Goal: Task Accomplishment & Management: Manage account settings

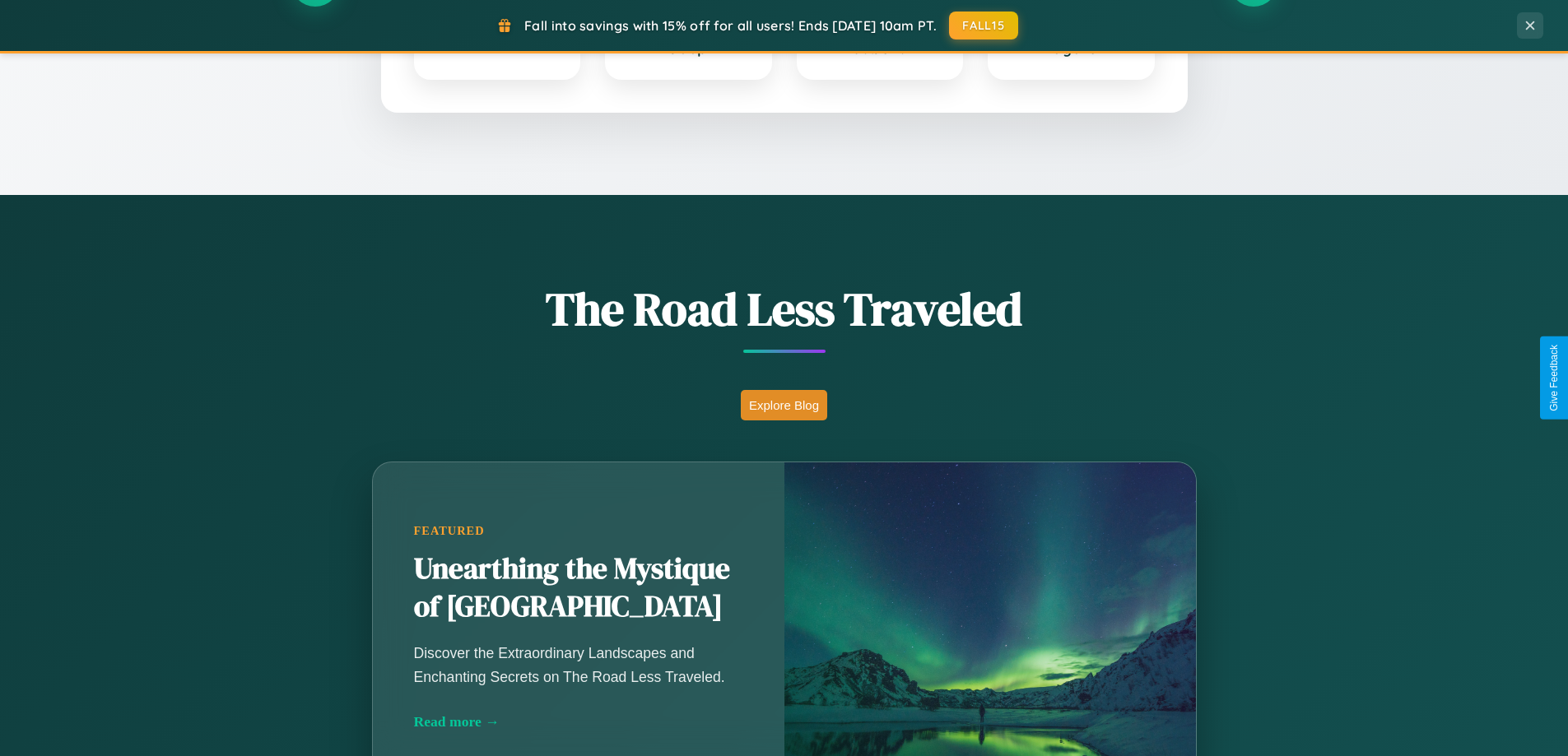
scroll to position [1132, 0]
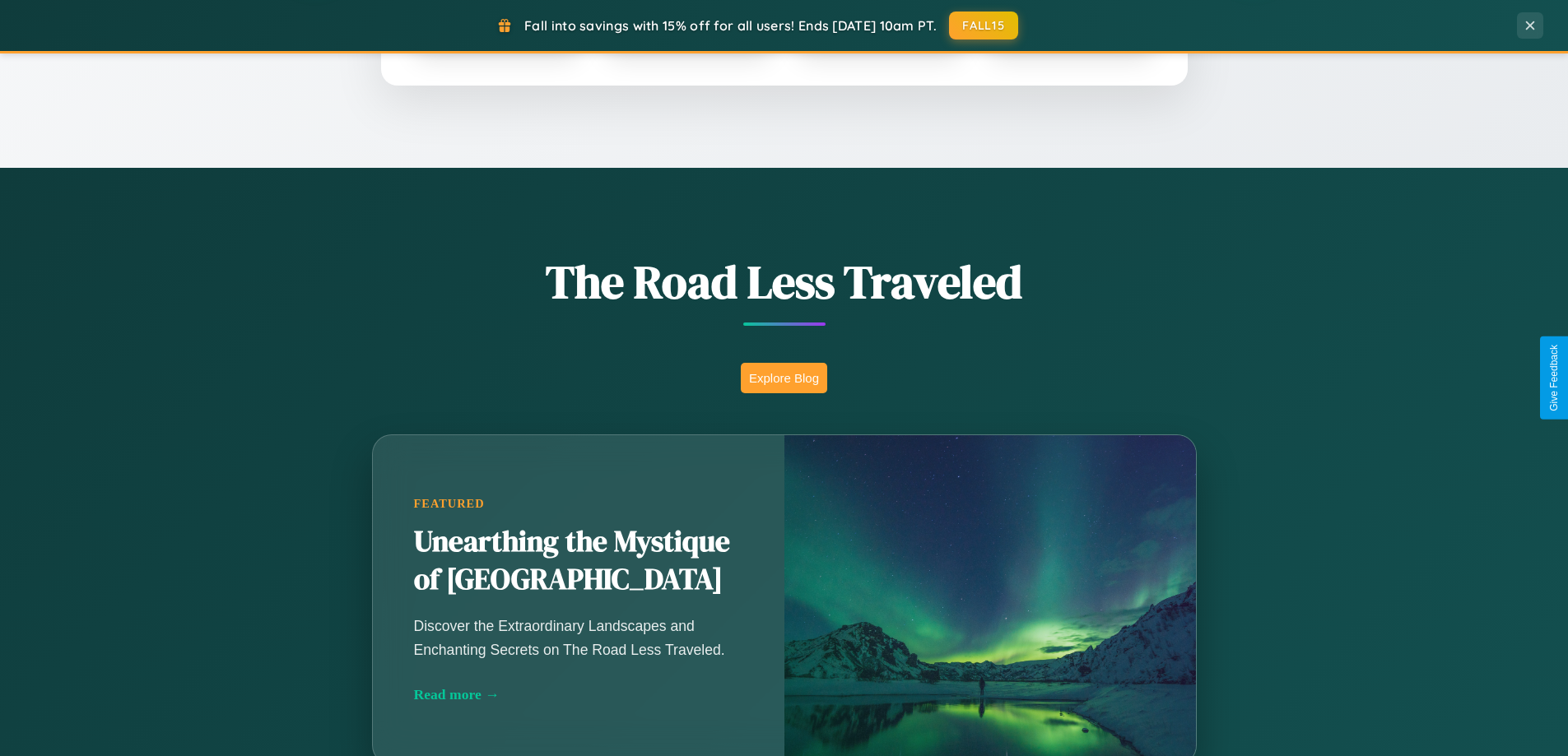
click at [784, 378] on button "Explore Blog" at bounding box center [784, 378] width 87 height 30
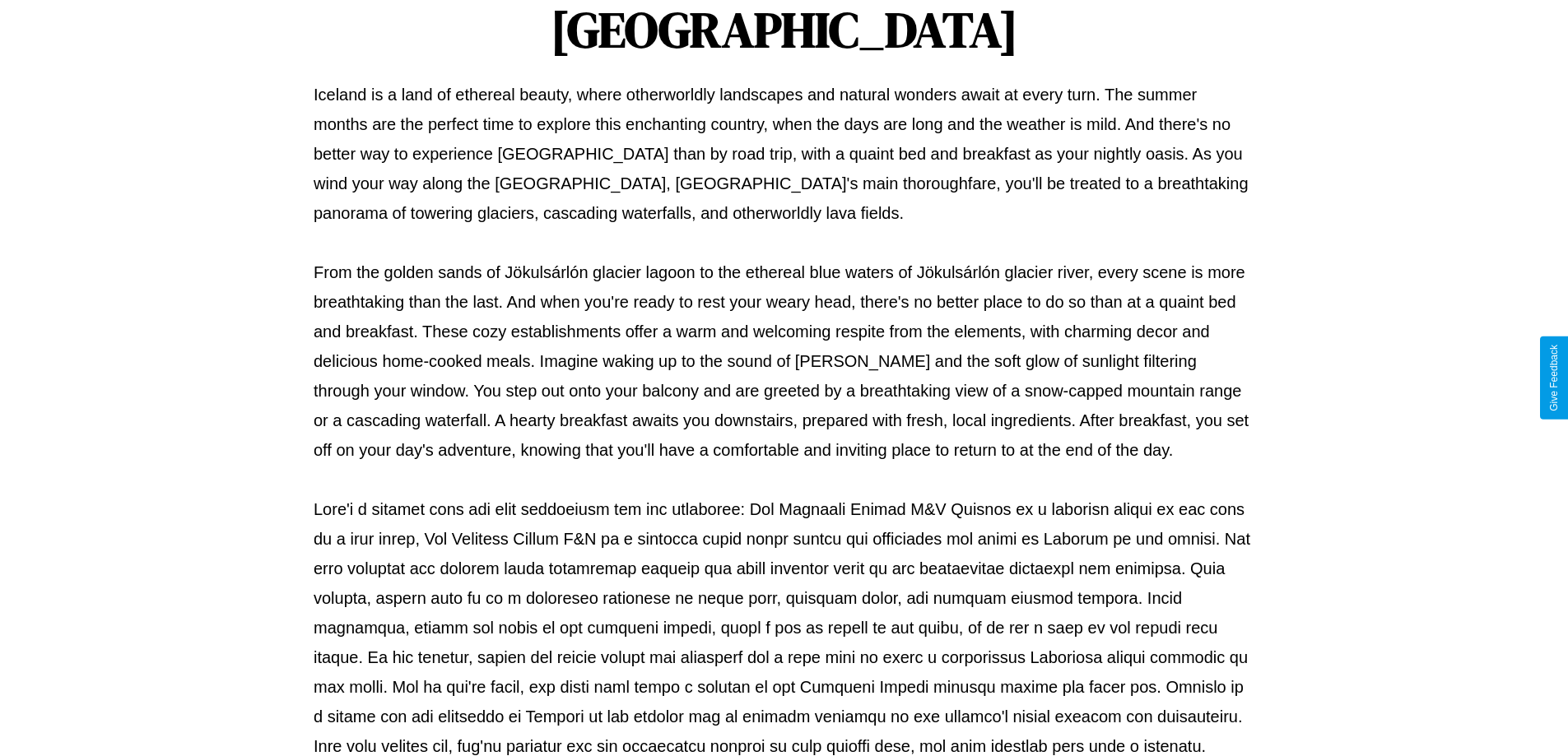
scroll to position [533, 0]
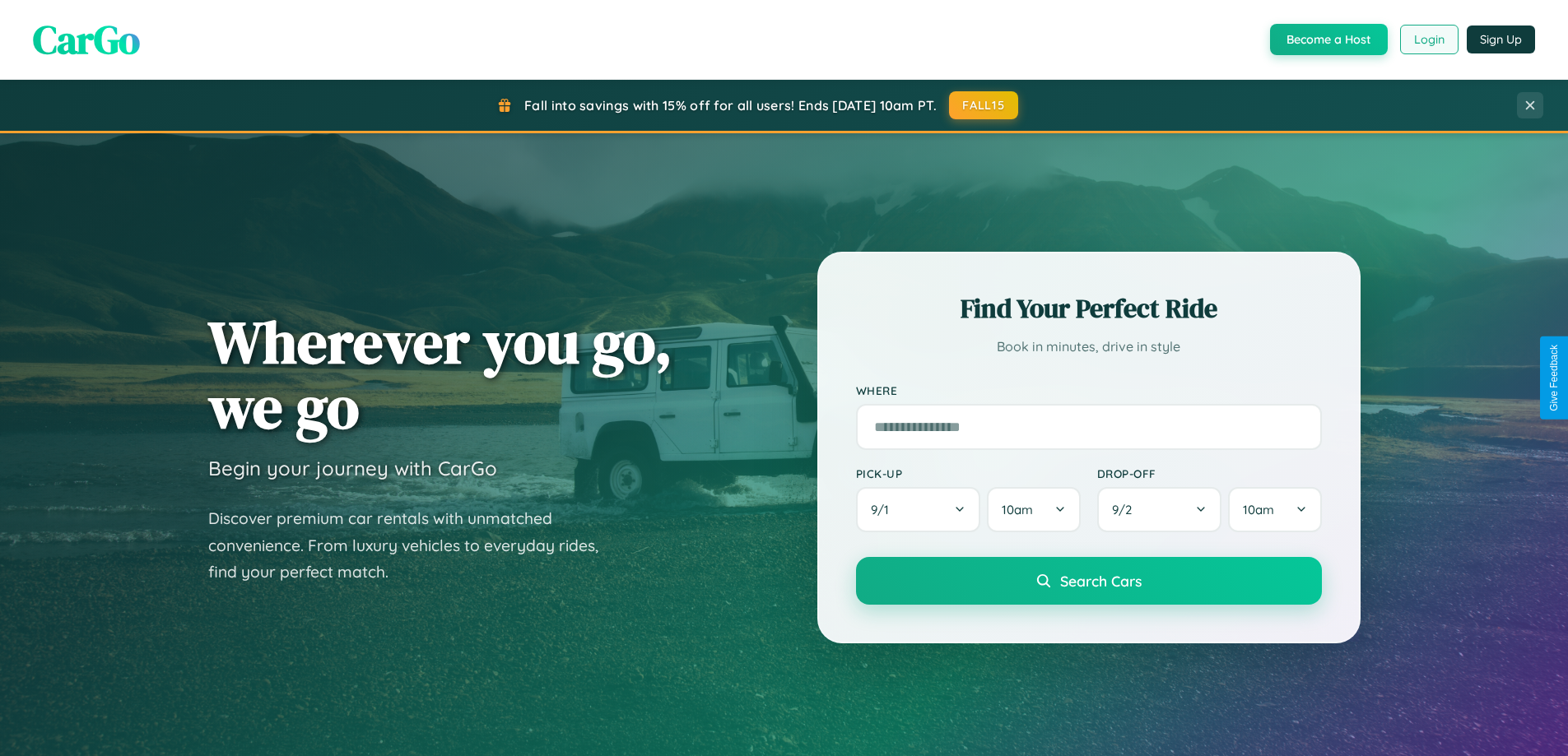
click at [1429, 39] on button "Login" at bounding box center [1429, 39] width 59 height 29
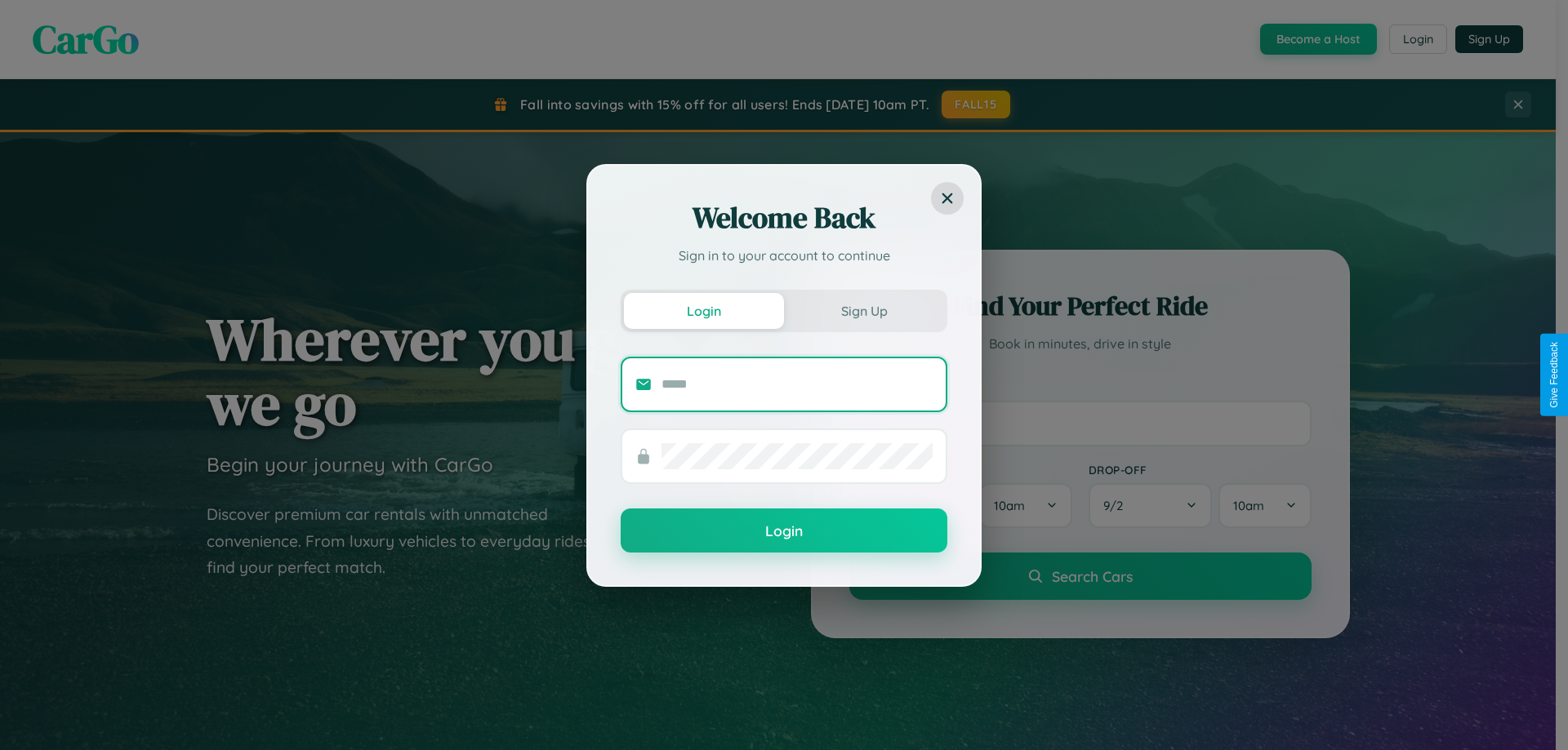
click at [797, 383] on input "text" at bounding box center [797, 384] width 271 height 26
type input "**********"
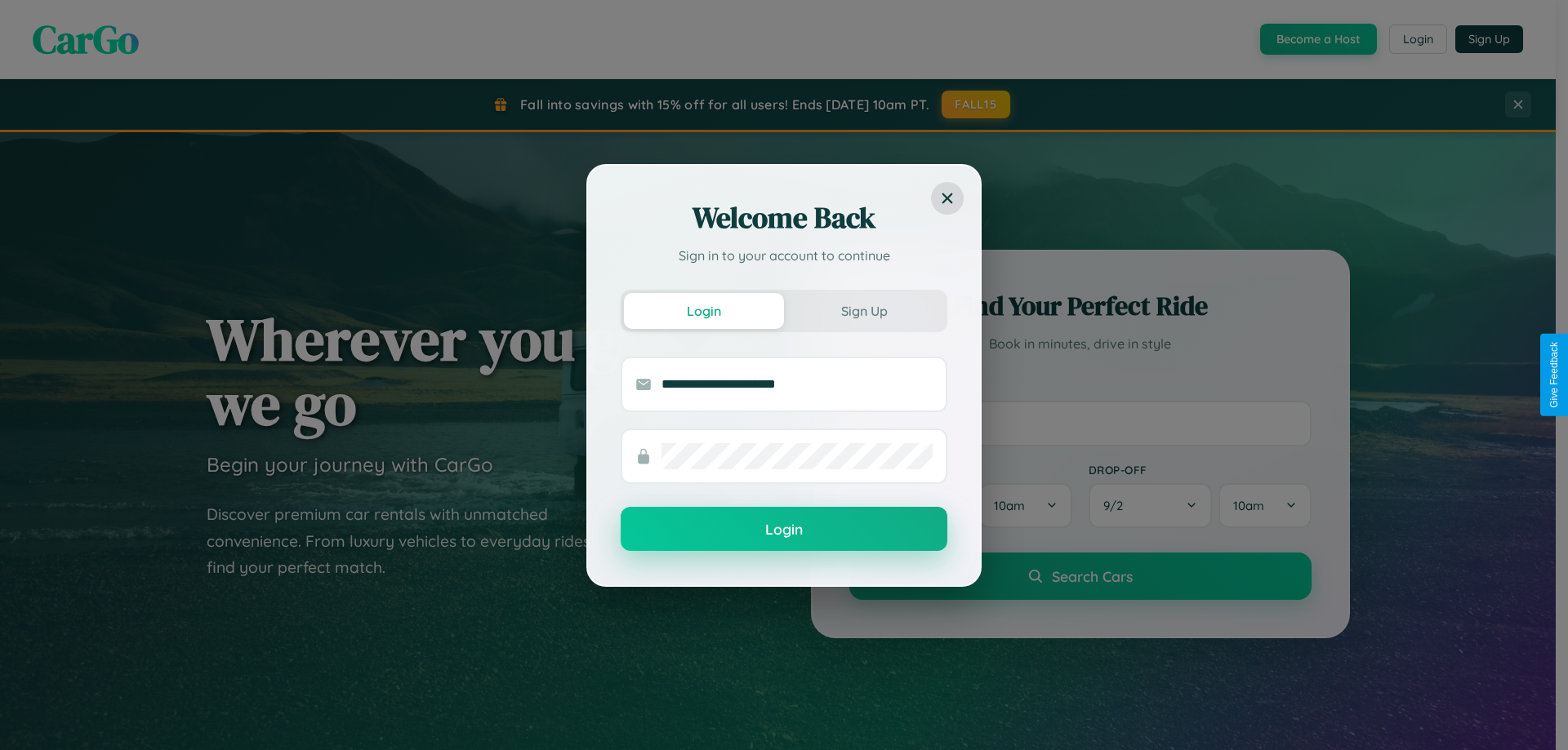
click at [784, 530] on button "Login" at bounding box center [784, 528] width 327 height 44
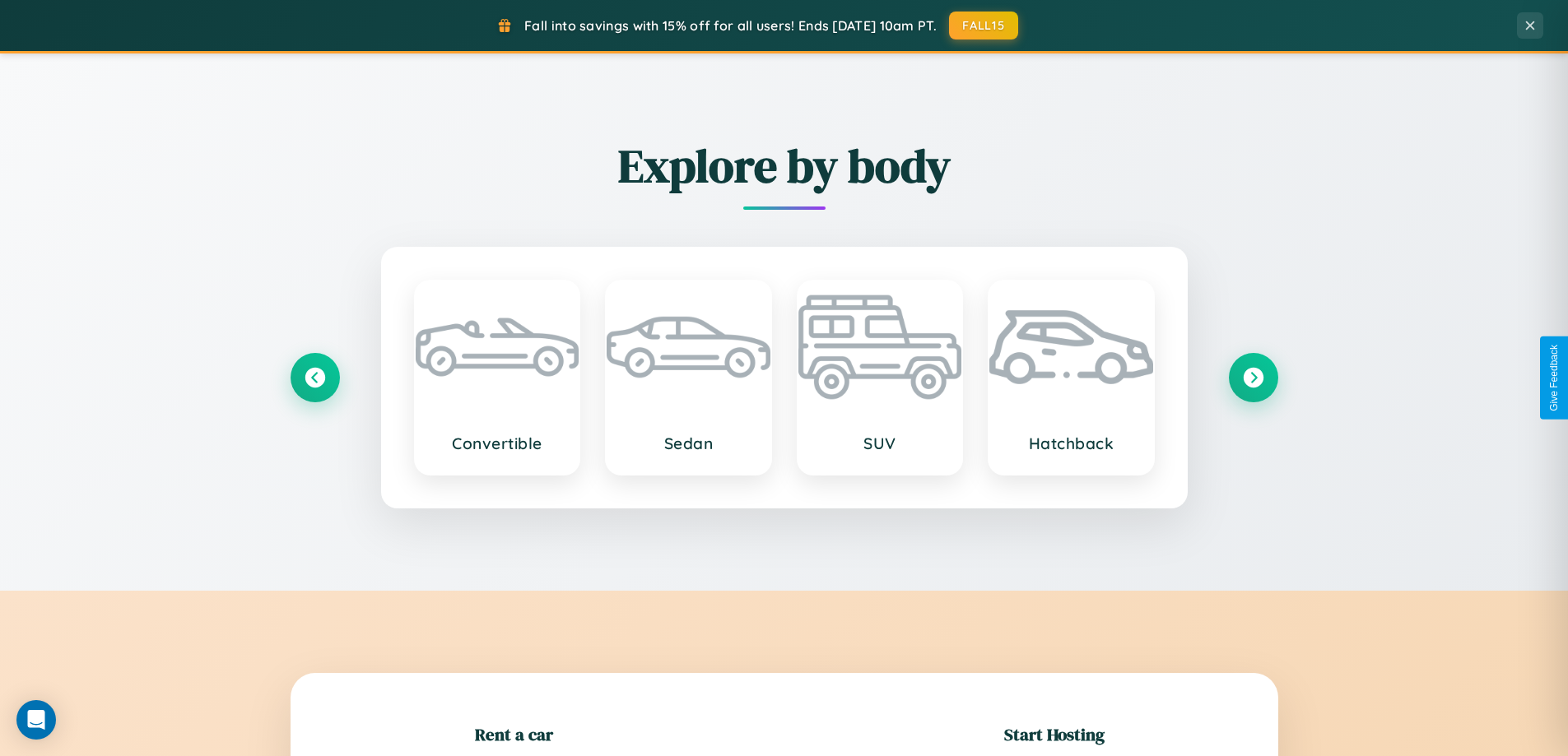
scroll to position [355, 0]
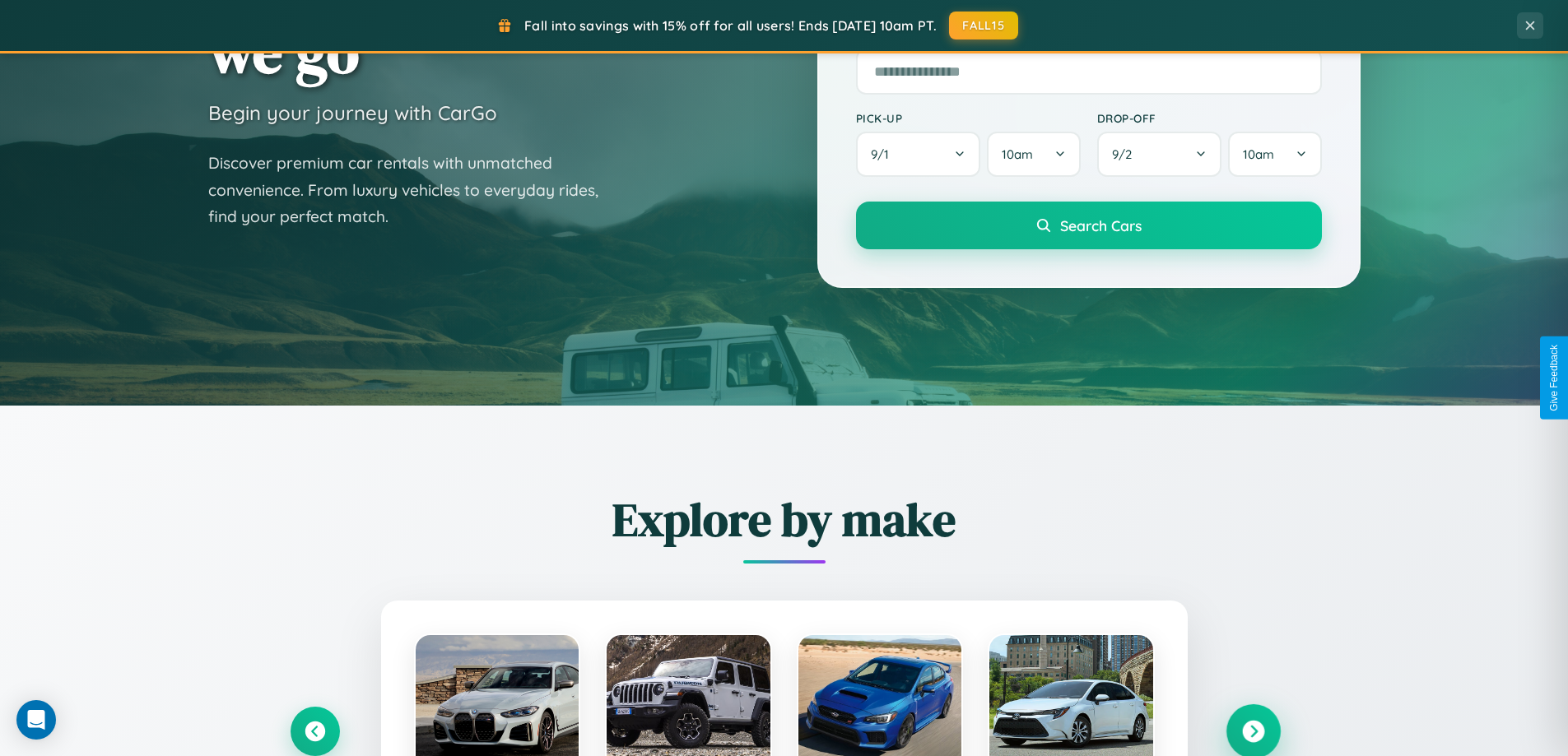
click at [1253, 732] on icon at bounding box center [1253, 732] width 22 height 22
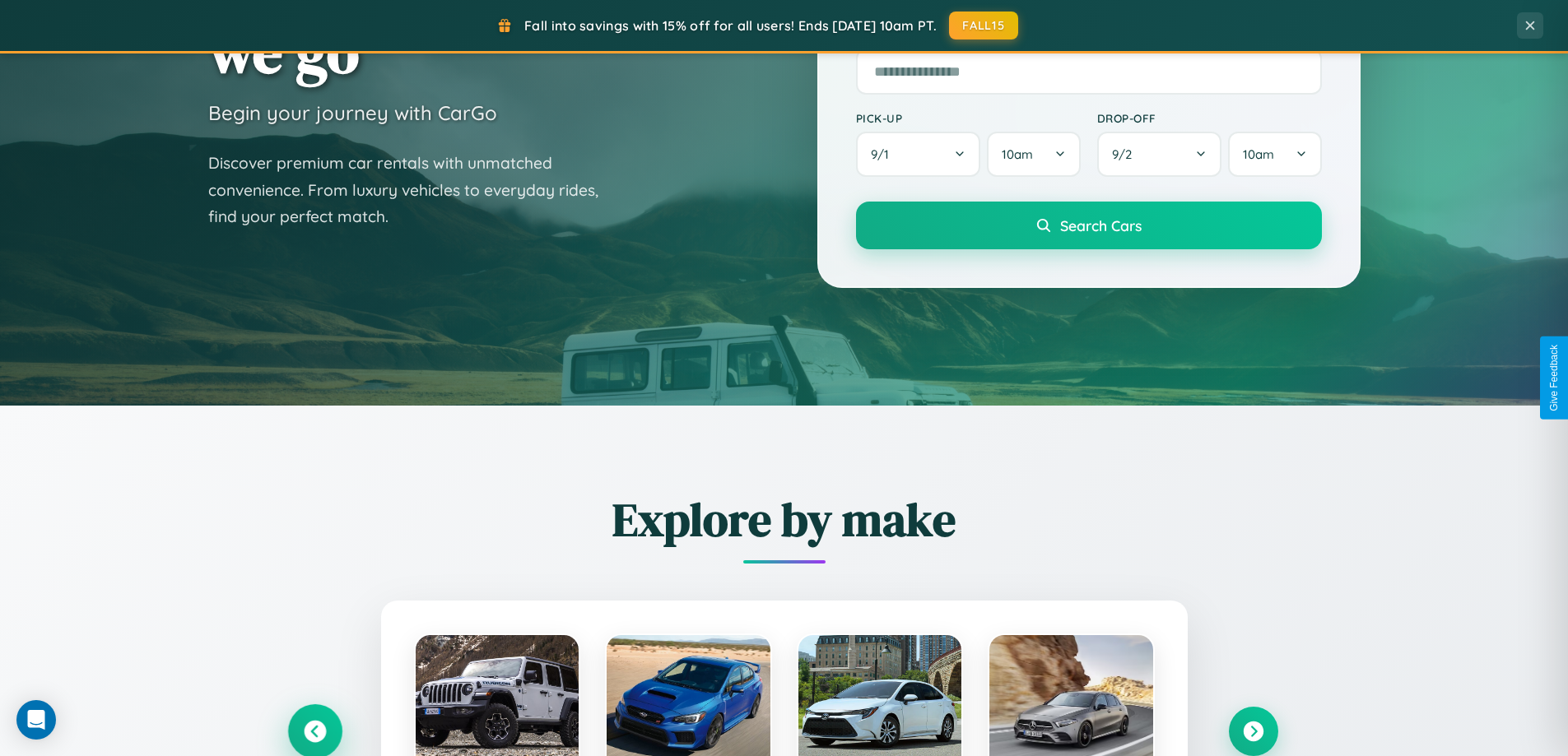
click at [314, 731] on icon at bounding box center [314, 732] width 22 height 22
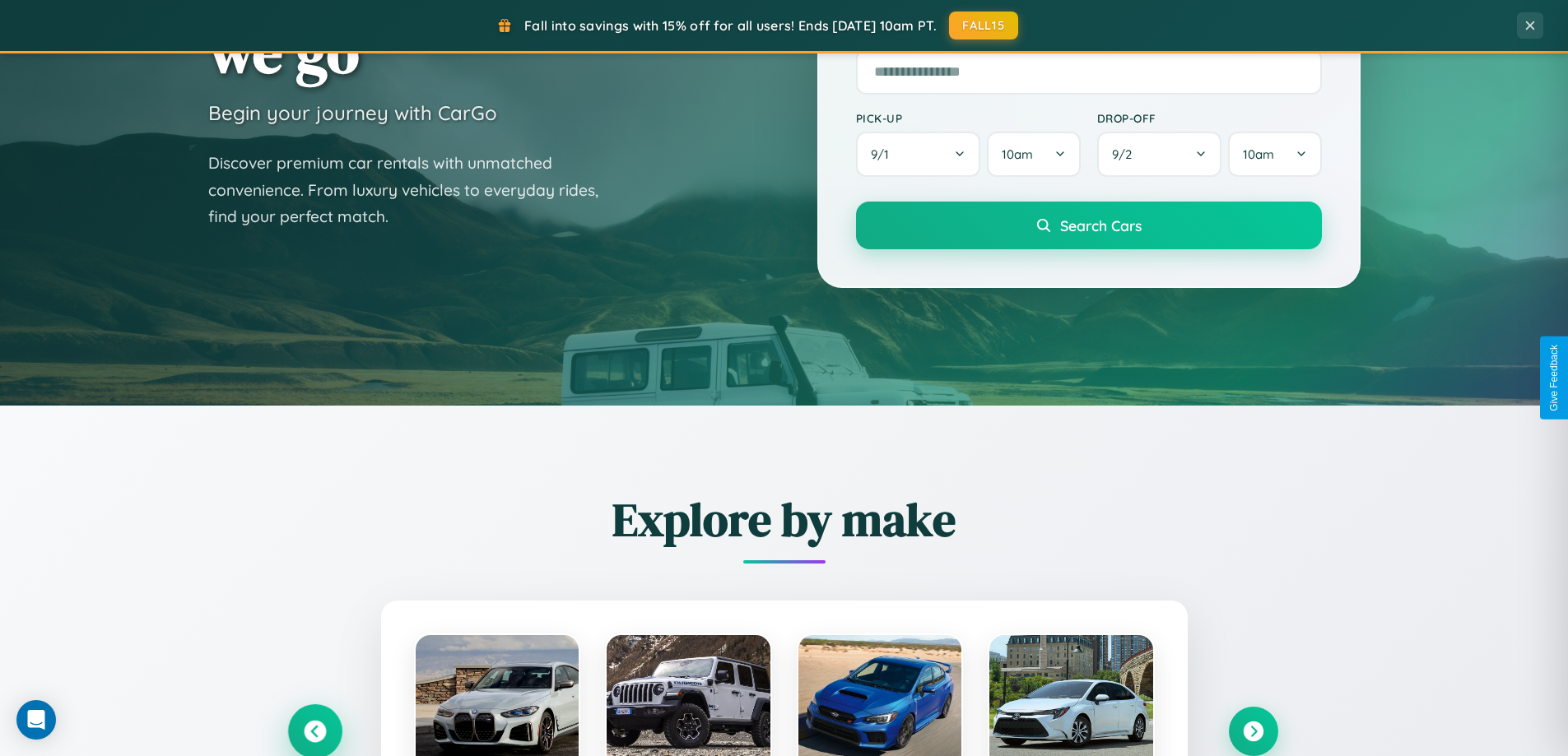
click at [314, 730] on icon at bounding box center [315, 732] width 27 height 27
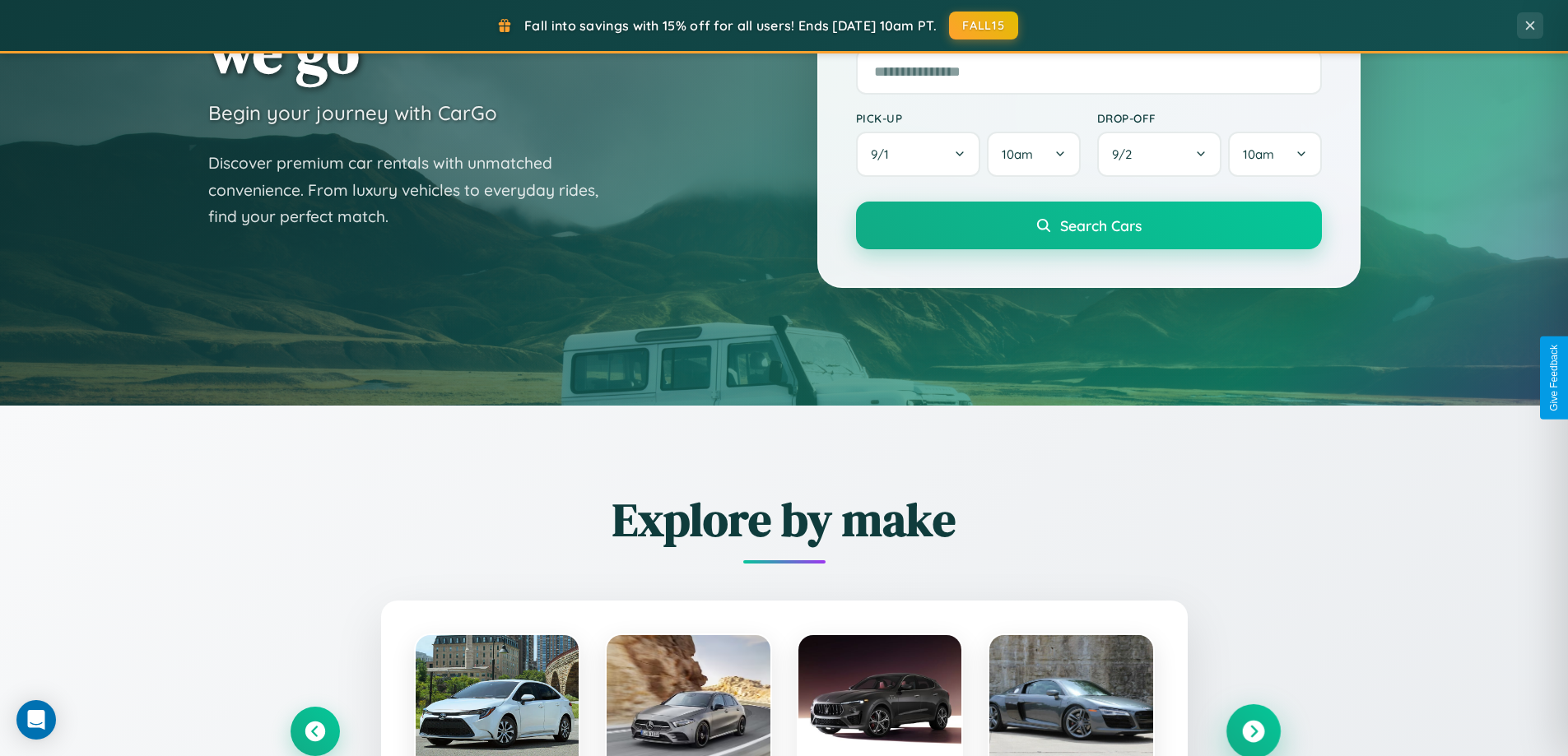
click at [1253, 731] on icon at bounding box center [1253, 732] width 22 height 22
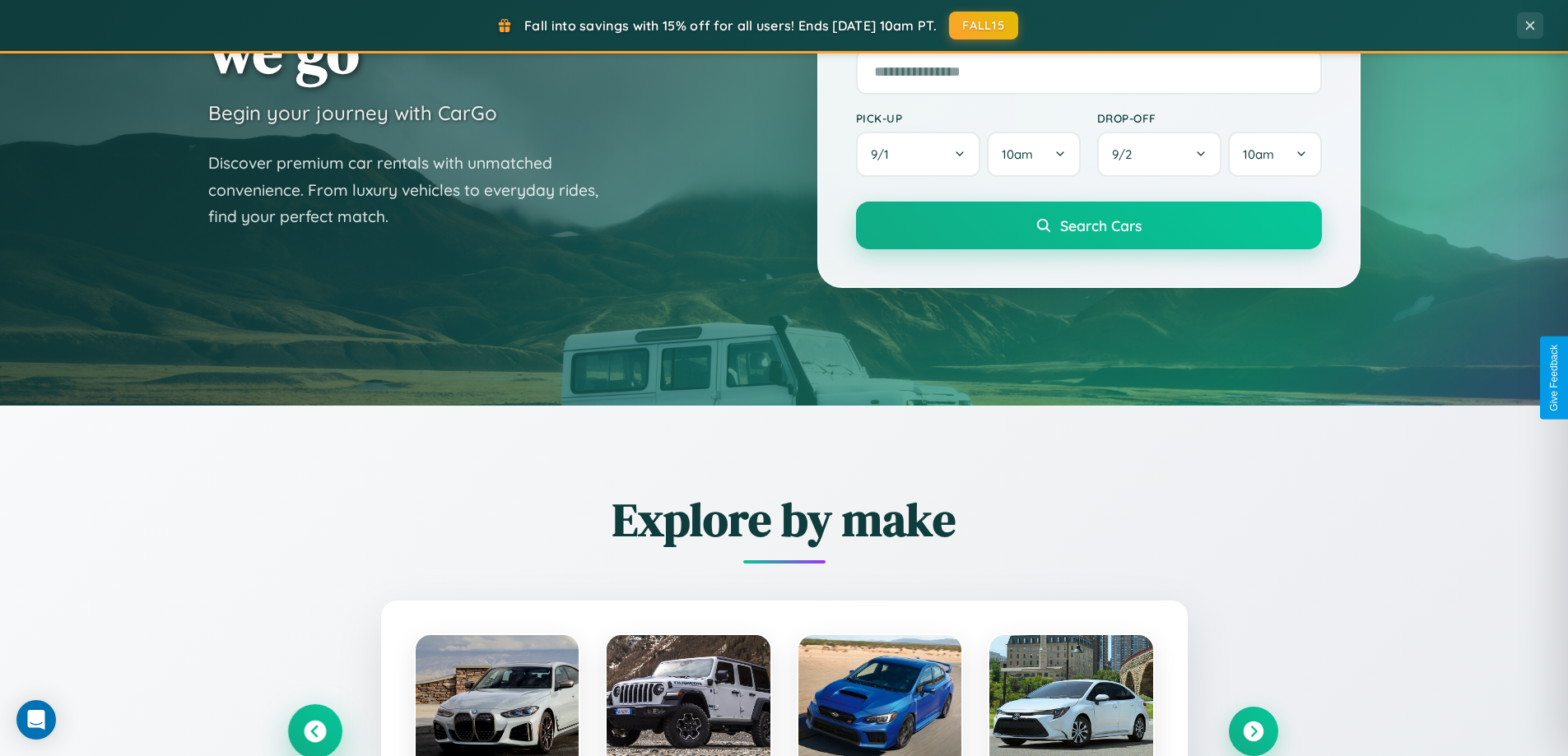
click at [314, 731] on icon at bounding box center [314, 732] width 22 height 22
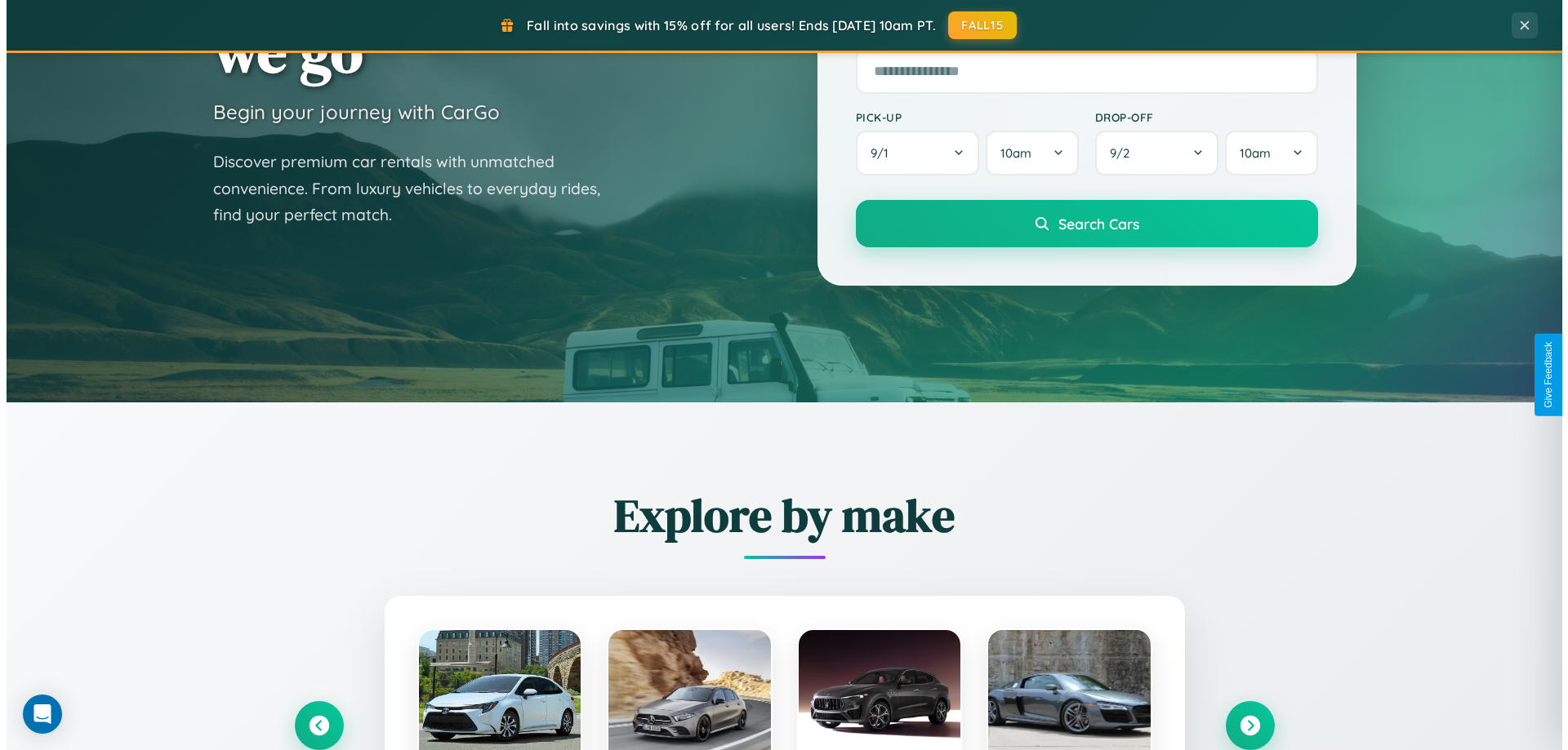
scroll to position [0, 0]
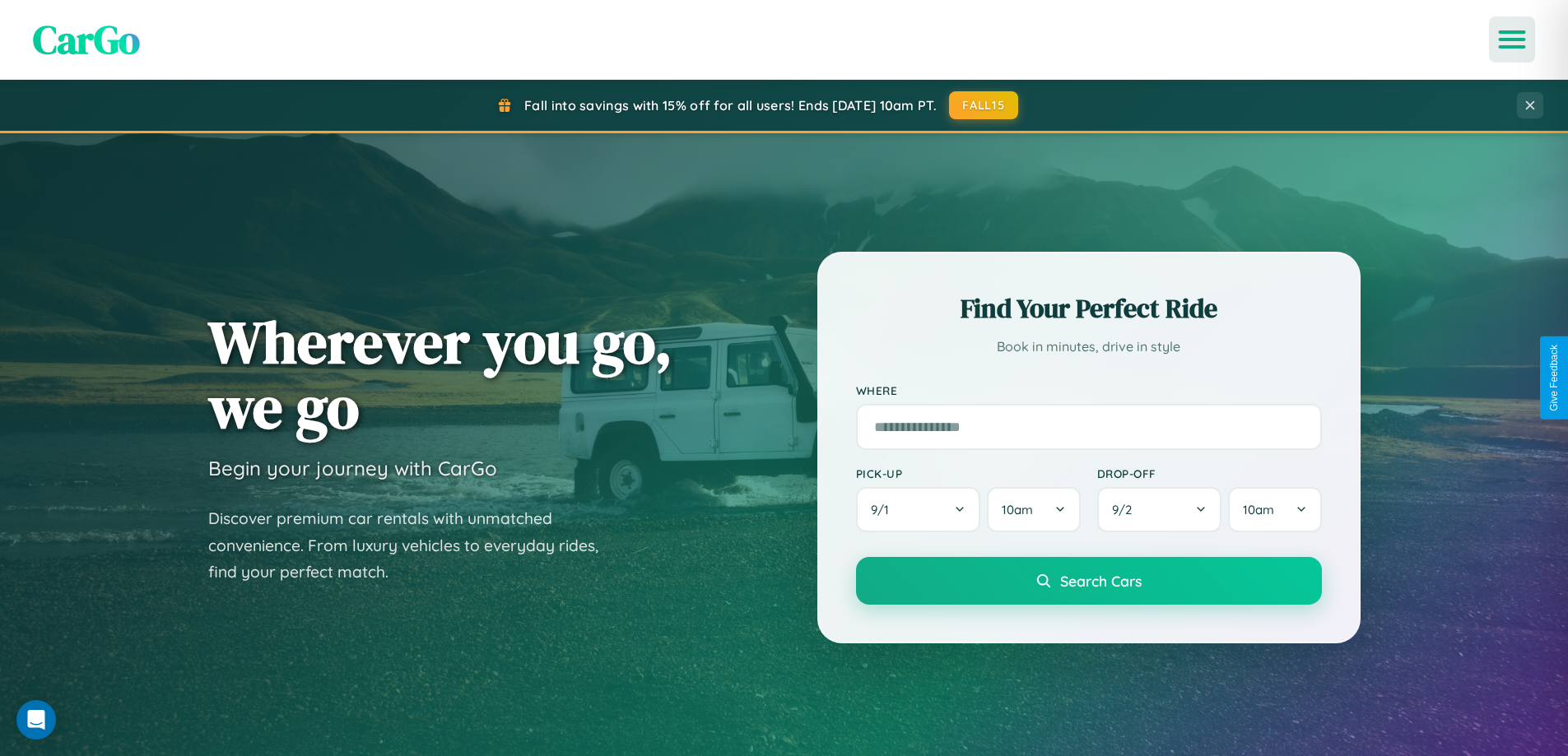
click at [1513, 39] on icon "Open menu" at bounding box center [1513, 39] width 24 height 15
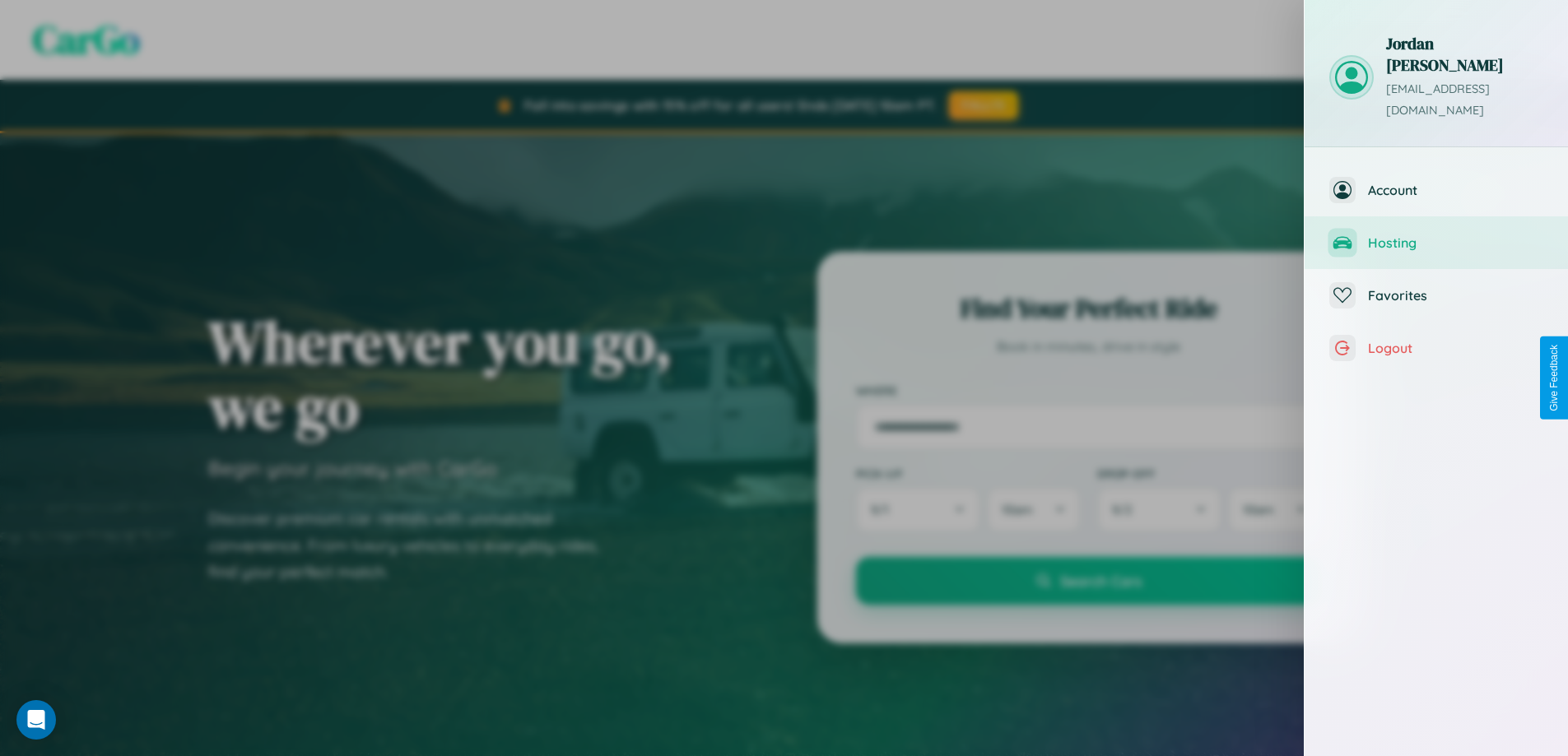
click at [1437, 234] on span "Hosting" at bounding box center [1455, 243] width 176 height 17
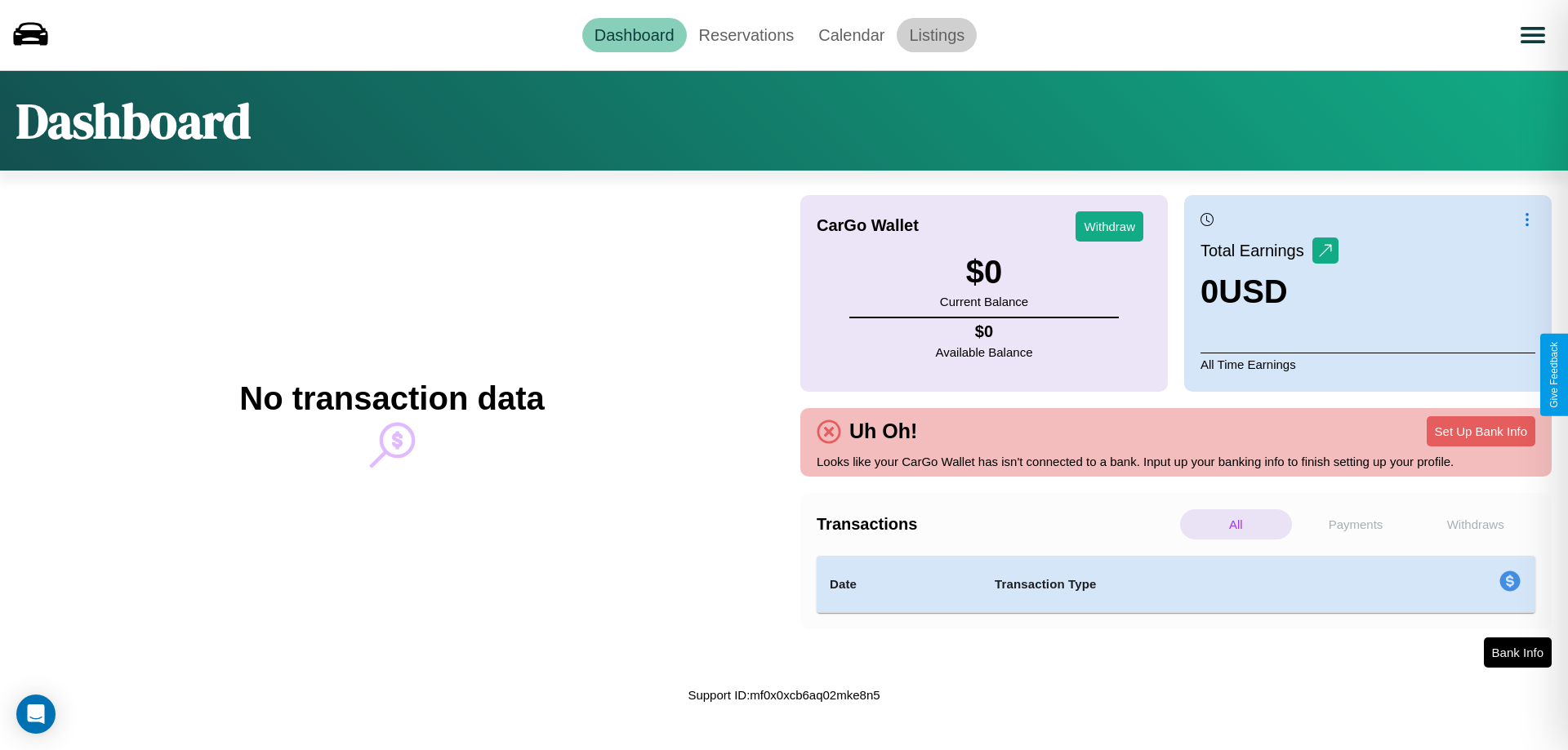
click at [937, 34] on link "Listings" at bounding box center [937, 35] width 80 height 34
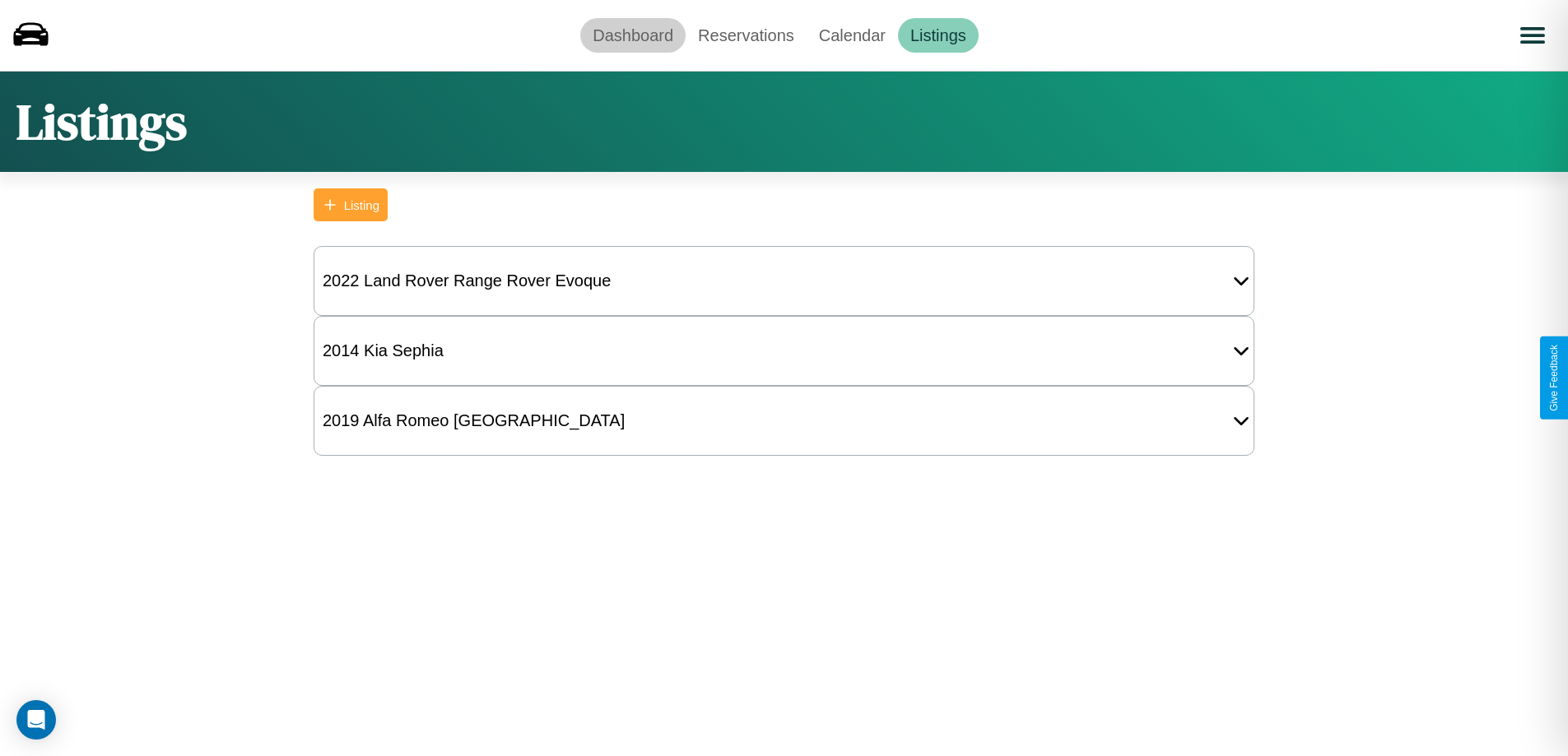
click at [633, 34] on link "Dashboard" at bounding box center [633, 35] width 105 height 34
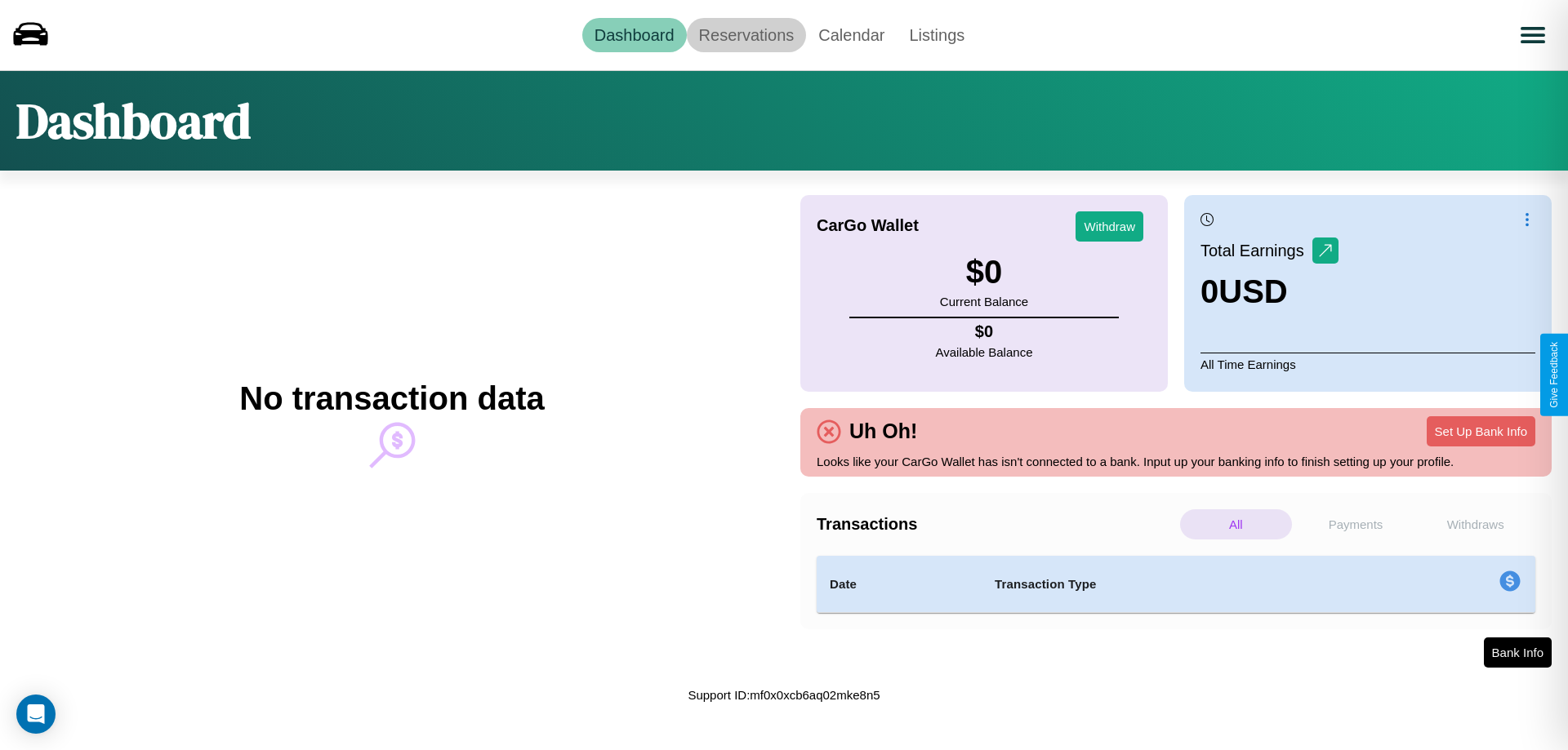
click at [745, 34] on link "Reservations" at bounding box center [747, 35] width 120 height 34
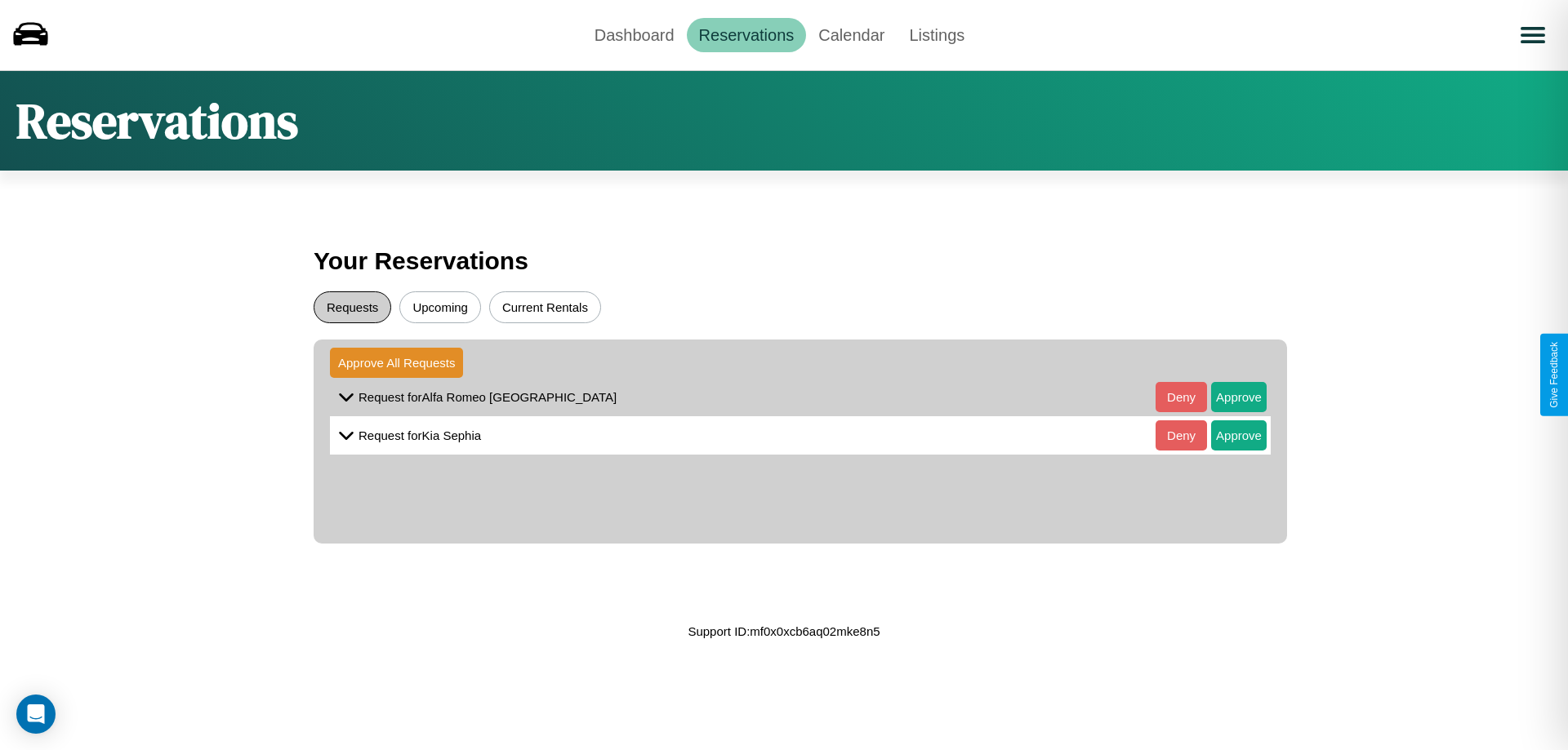
click at [352, 307] on button "Requests" at bounding box center [352, 308] width 78 height 32
click at [1226, 397] on button "Approve" at bounding box center [1239, 397] width 56 height 30
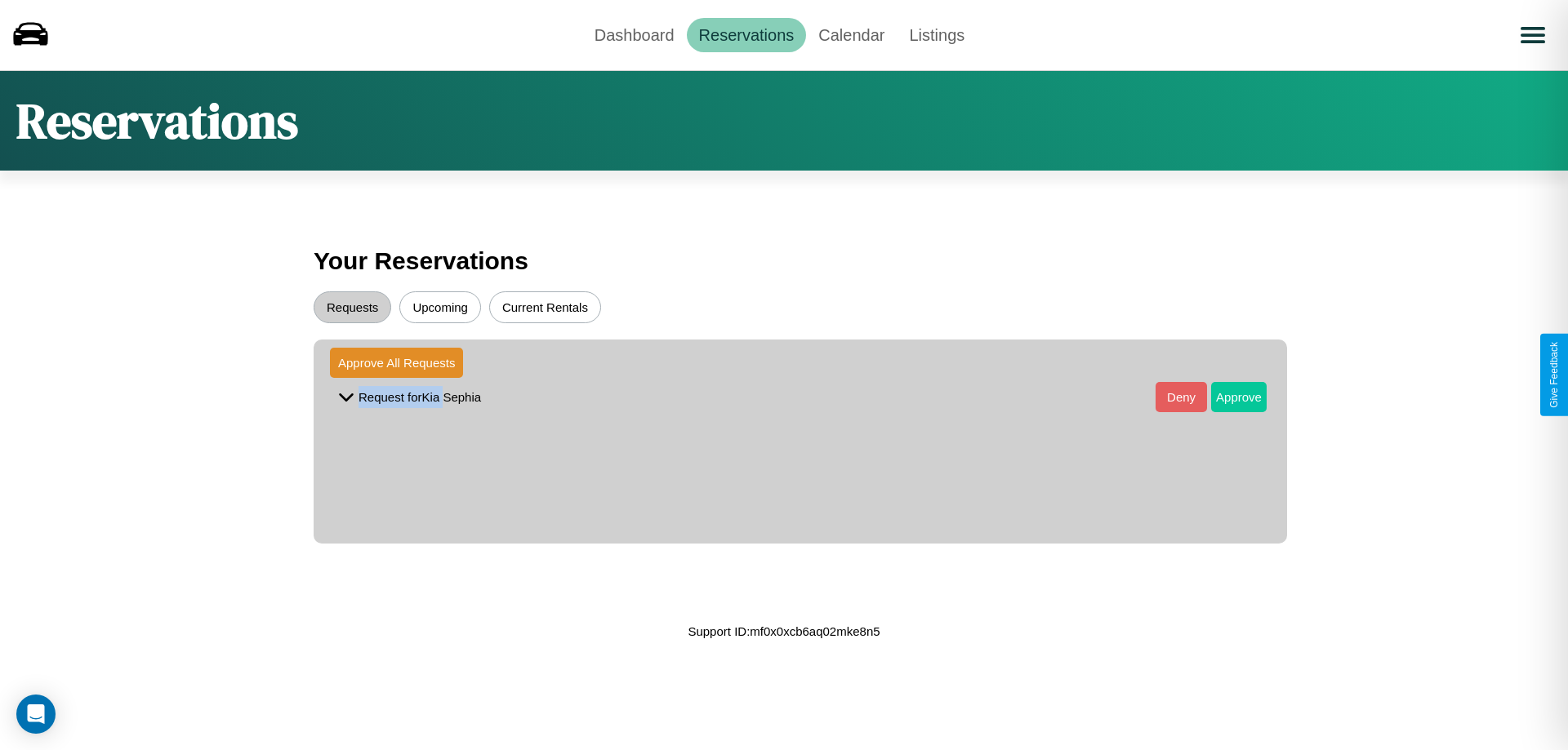
click at [1226, 397] on button "Approve" at bounding box center [1239, 397] width 56 height 30
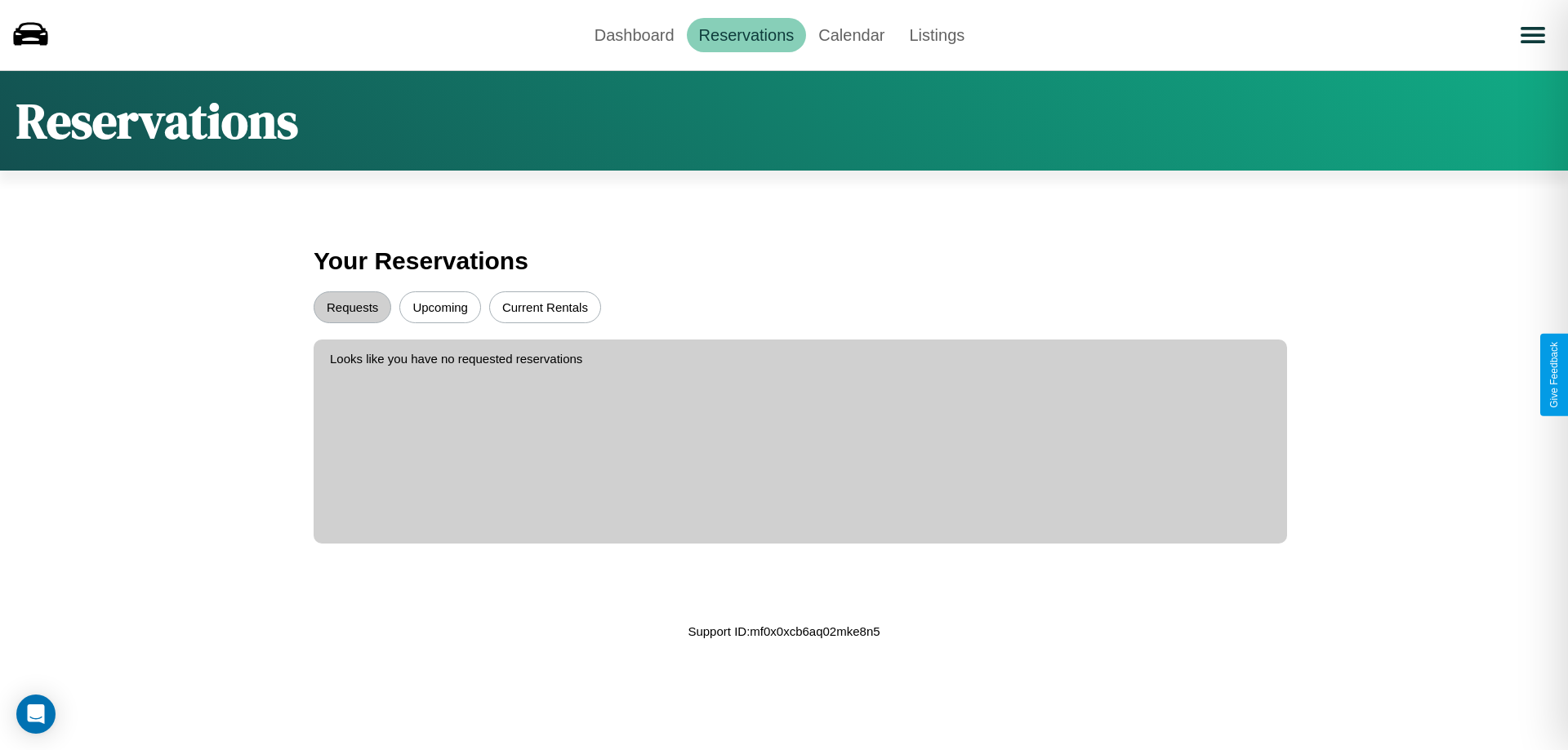
click at [440, 307] on button "Upcoming" at bounding box center [440, 308] width 82 height 32
